Goal: Task Accomplishment & Management: Manage account settings

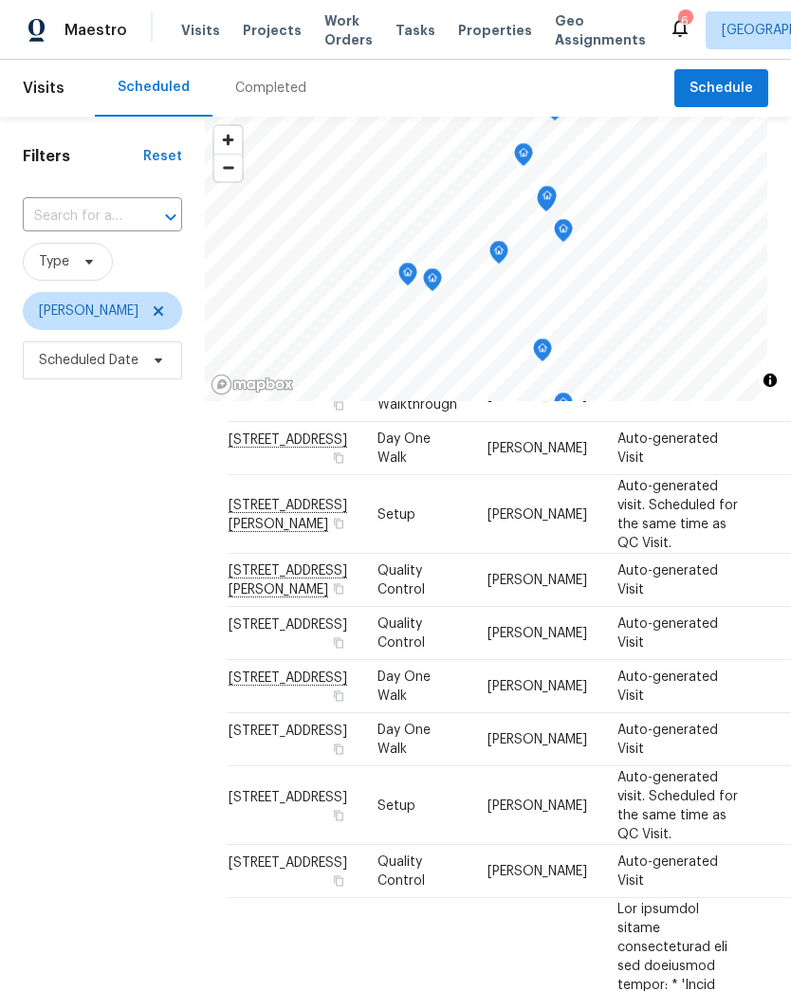
scroll to position [101, 0]
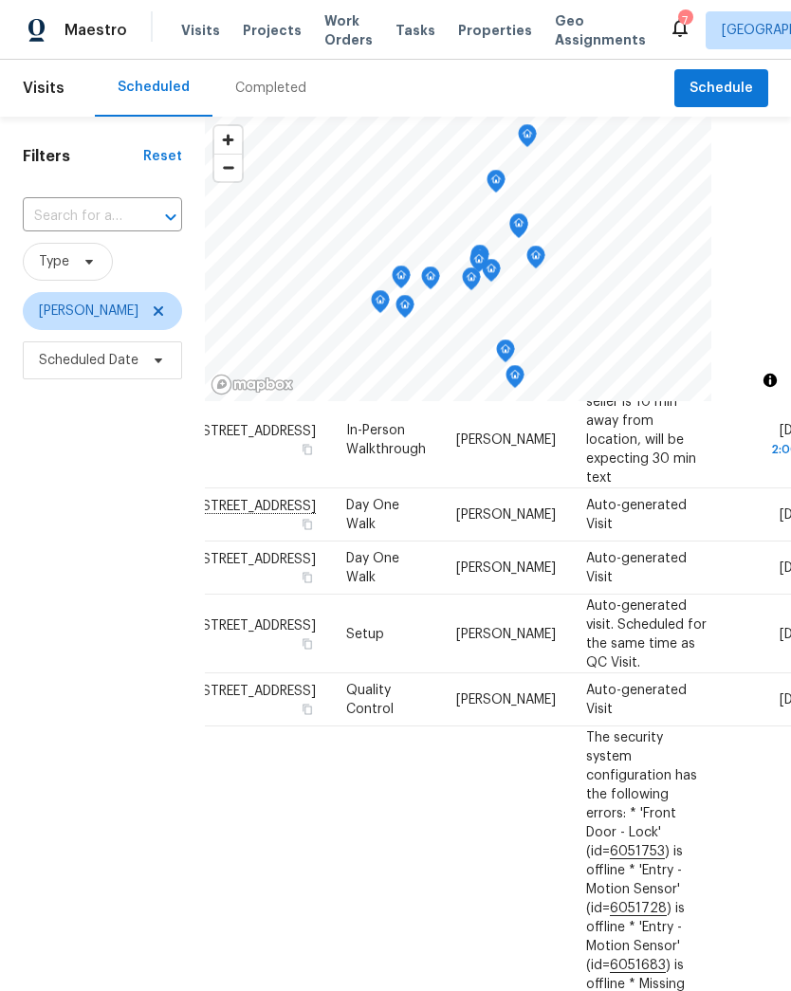
scroll to position [596, 30]
click at [0, 0] on icon at bounding box center [0, 0] width 0 height 0
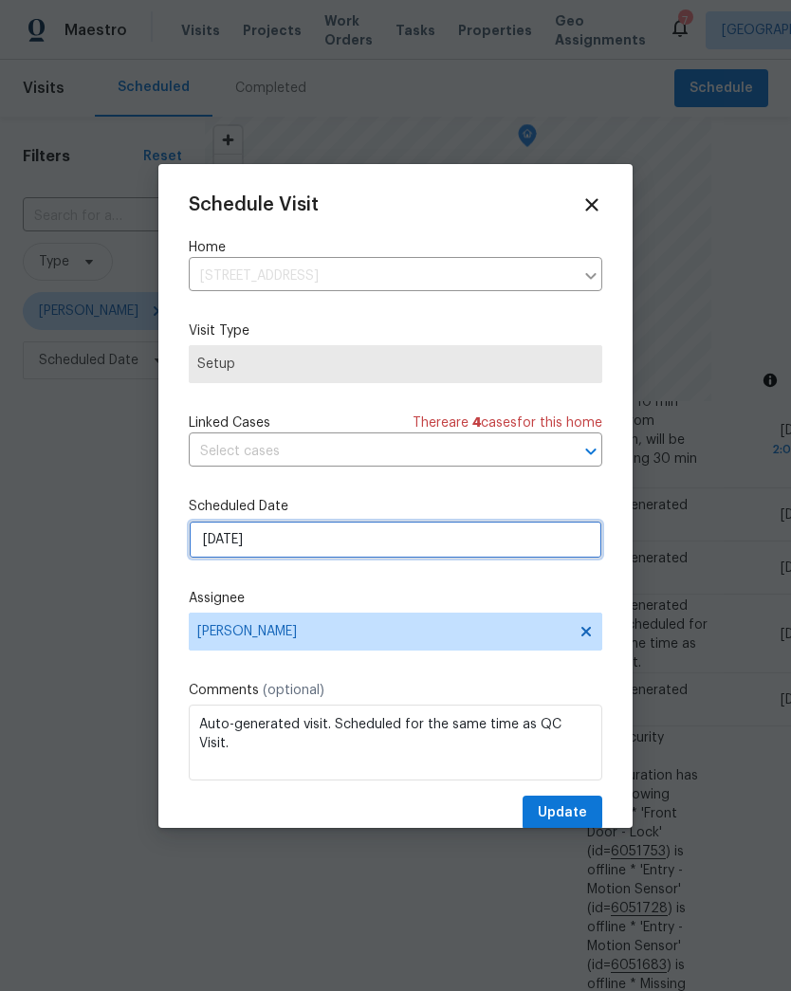
click at [251, 555] on input "9/19/2025" at bounding box center [395, 540] width 413 height 38
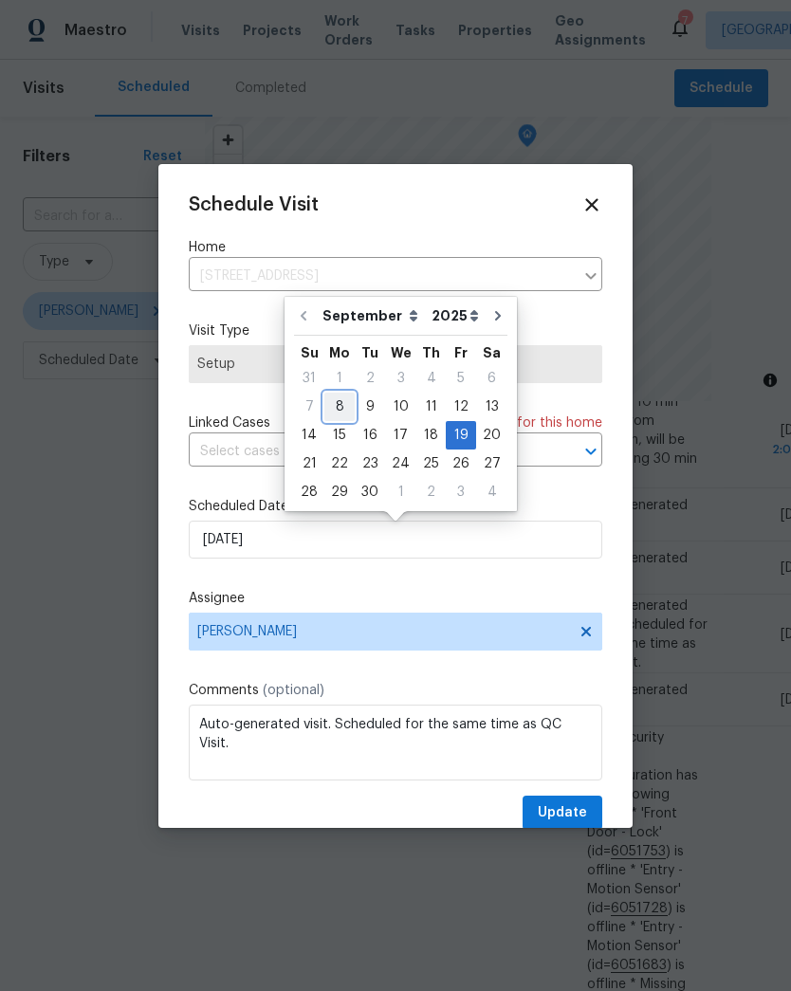
click at [347, 397] on div "8" at bounding box center [339, 407] width 30 height 27
type input "9/8/2025"
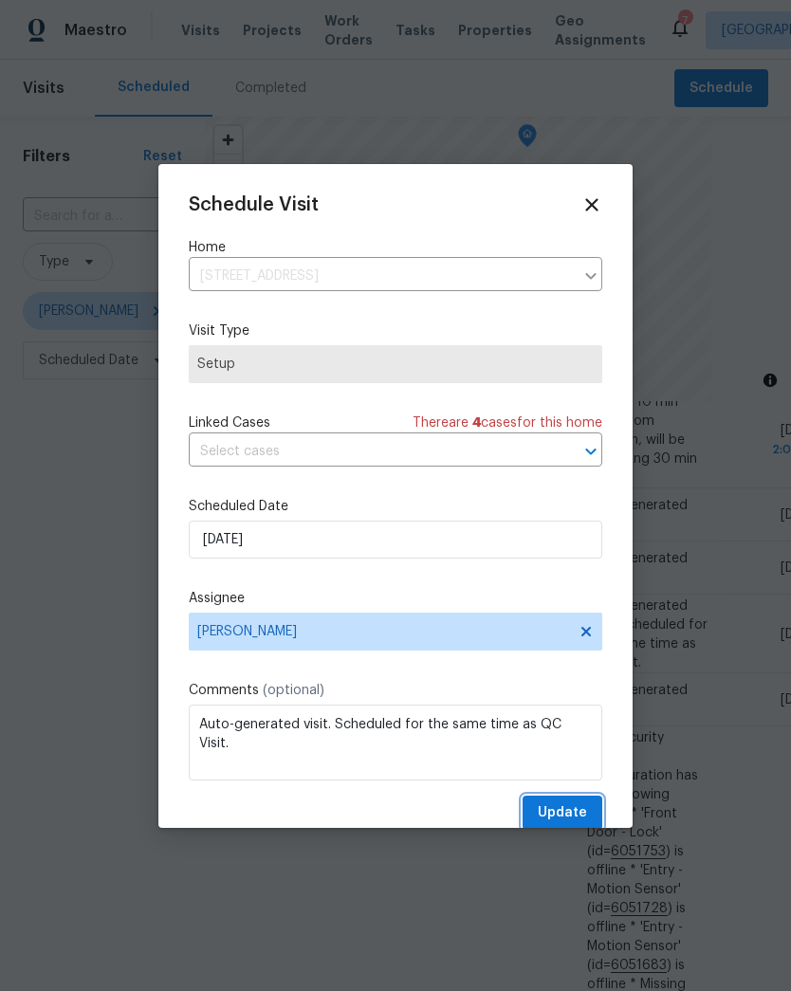
click at [578, 811] on span "Update" at bounding box center [562, 813] width 49 height 24
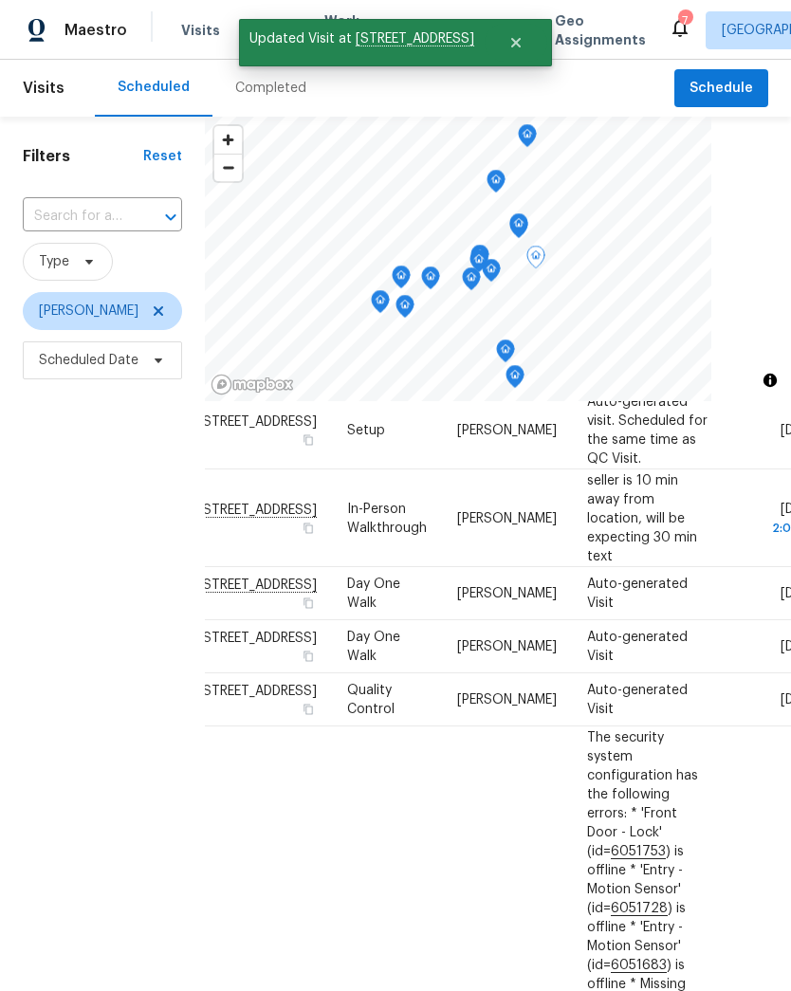
click at [0, 0] on icon at bounding box center [0, 0] width 0 height 0
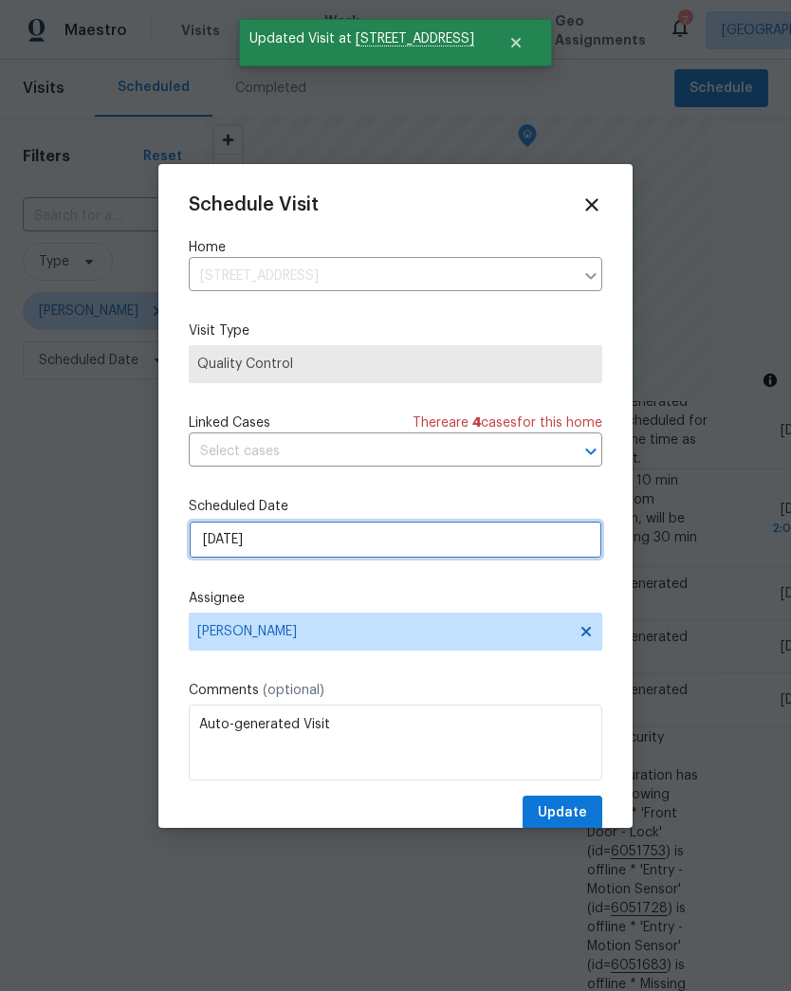
click at [256, 539] on input "9/19/2025" at bounding box center [395, 540] width 413 height 38
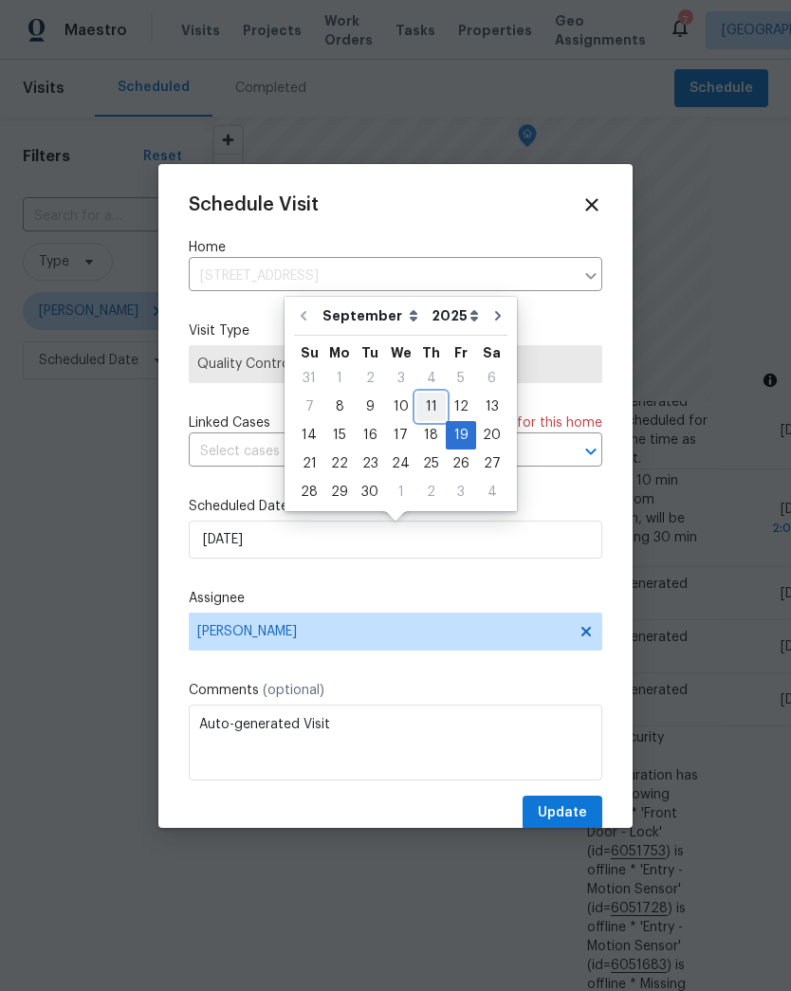
click at [425, 399] on div "11" at bounding box center [430, 407] width 29 height 27
type input "9/11/2025"
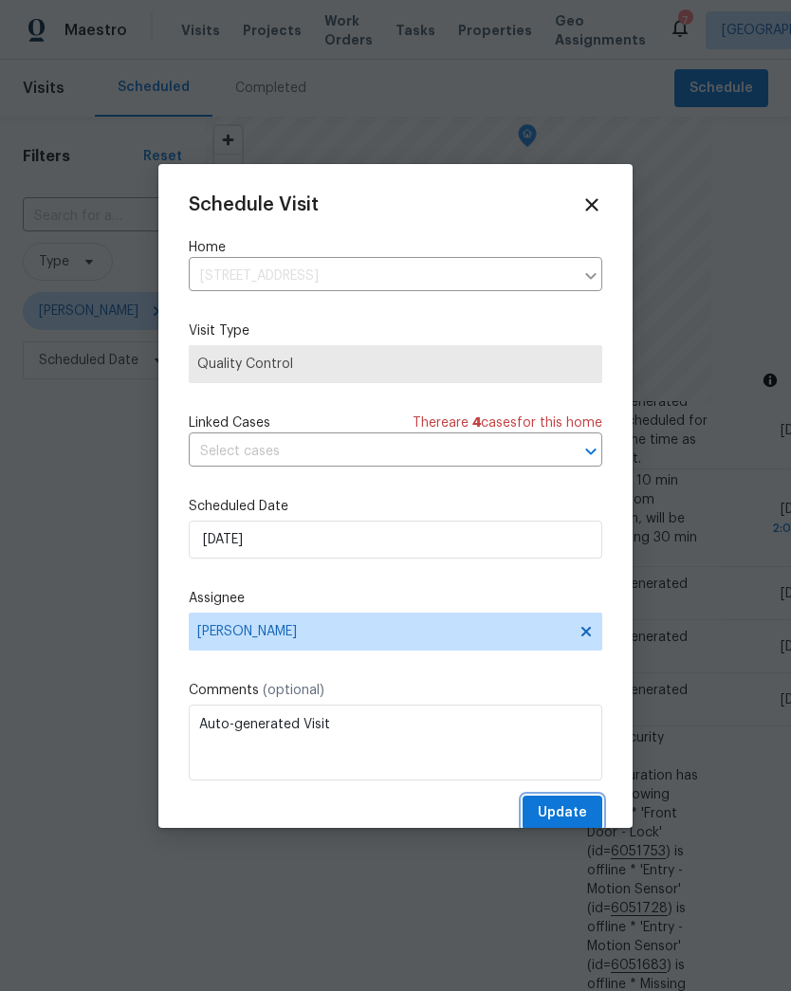
click at [570, 808] on span "Update" at bounding box center [562, 813] width 49 height 24
